Goal: Transaction & Acquisition: Download file/media

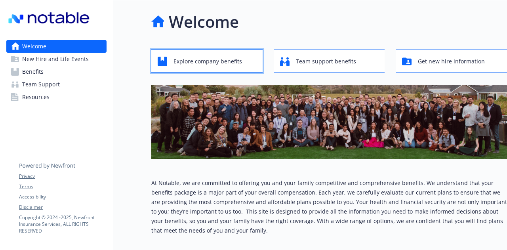
click at [215, 60] on span "Explore company benefits" at bounding box center [207, 61] width 69 height 15
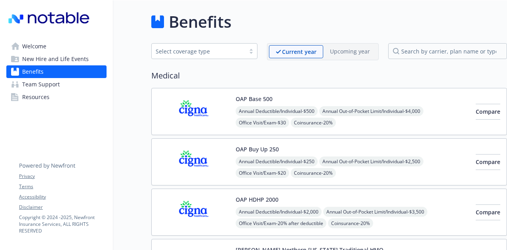
click at [253, 112] on span "Annual Deductible/Individual - $500" at bounding box center [277, 111] width 82 height 10
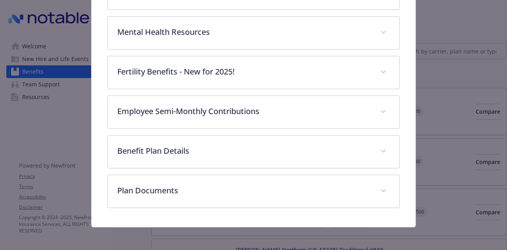
scroll to position [196, 0]
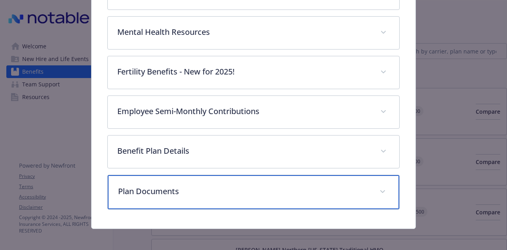
click at [162, 187] on p "Plan Documents" at bounding box center [243, 191] width 251 height 12
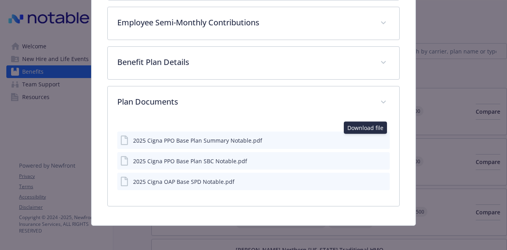
scroll to position [284, 0]
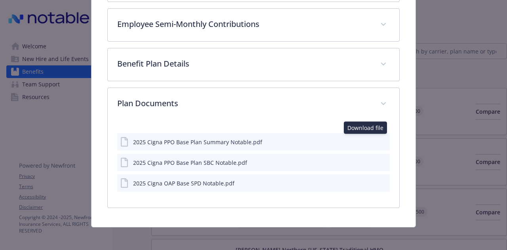
click at [367, 137] on button "download file" at bounding box center [369, 141] width 8 height 8
click at [366, 139] on icon "download file" at bounding box center [368, 140] width 5 height 5
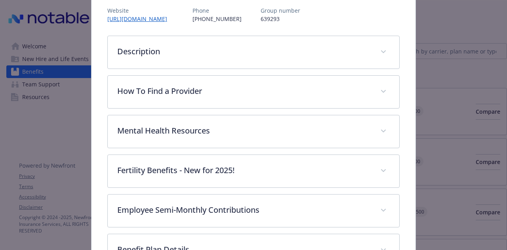
scroll to position [86, 0]
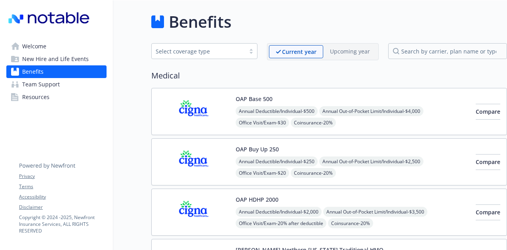
click at [334, 158] on span "Annual Out-of-Pocket Limit/Individual - $2,500" at bounding box center [371, 161] width 104 height 10
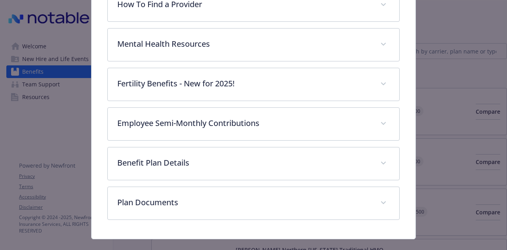
scroll to position [196, 0]
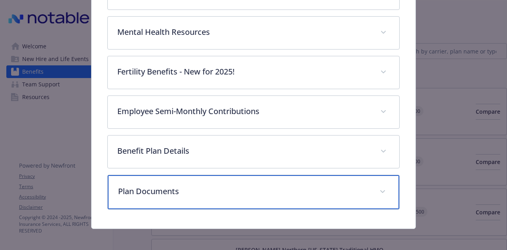
click at [382, 190] on span "details for plan Medical - OAP Buy Up 250 - Medical PPO" at bounding box center [382, 191] width 13 height 13
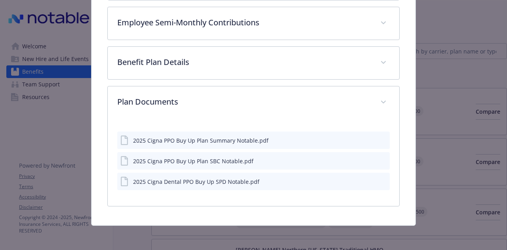
scroll to position [284, 0]
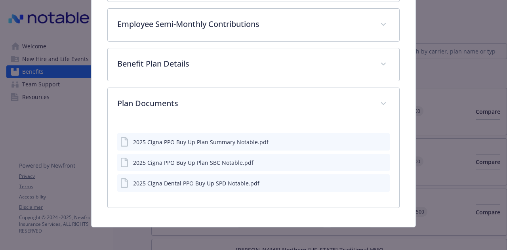
click at [366, 138] on icon "download file" at bounding box center [369, 141] width 6 height 6
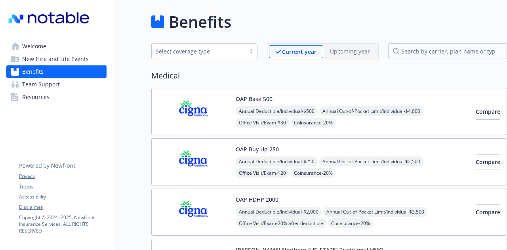
click at [270, 200] on button "OAP HDHP 2000" at bounding box center [257, 199] width 43 height 8
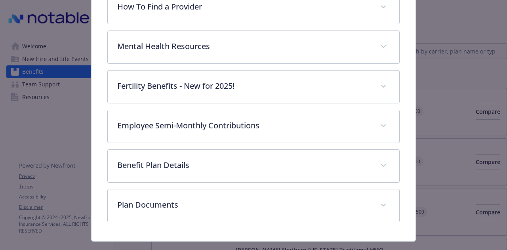
scroll to position [196, 0]
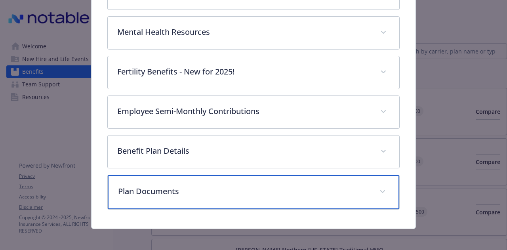
click at [380, 190] on icon "details for plan Medical - OAP HDHP 2000 - HDHP PPO" at bounding box center [382, 191] width 5 height 3
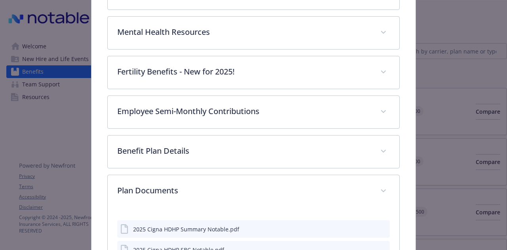
click at [211, 231] on div "2025 Cigna HDHP Summary Notable.pdf" at bounding box center [253, 228] width 272 height 17
click at [366, 225] on icon "download file" at bounding box center [369, 228] width 6 height 6
